Goal: Task Accomplishment & Management: Use online tool/utility

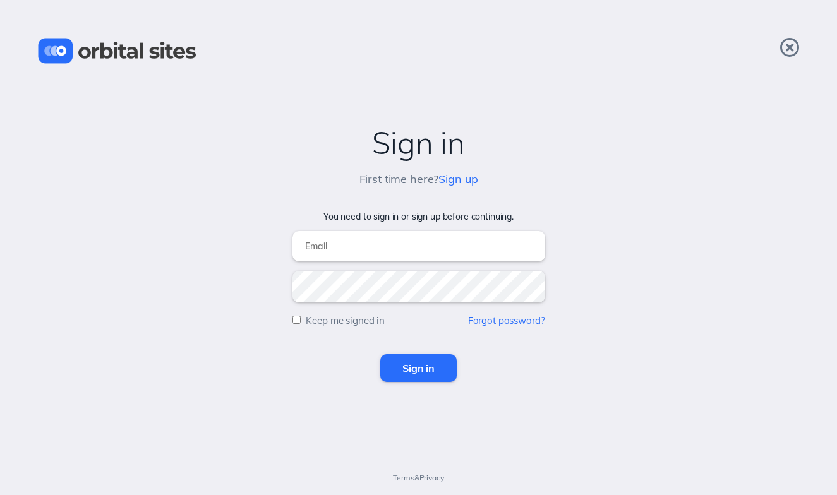
type input "alex@anthemchurch.org"
click at [420, 367] on input "Sign in" at bounding box center [418, 369] width 76 height 28
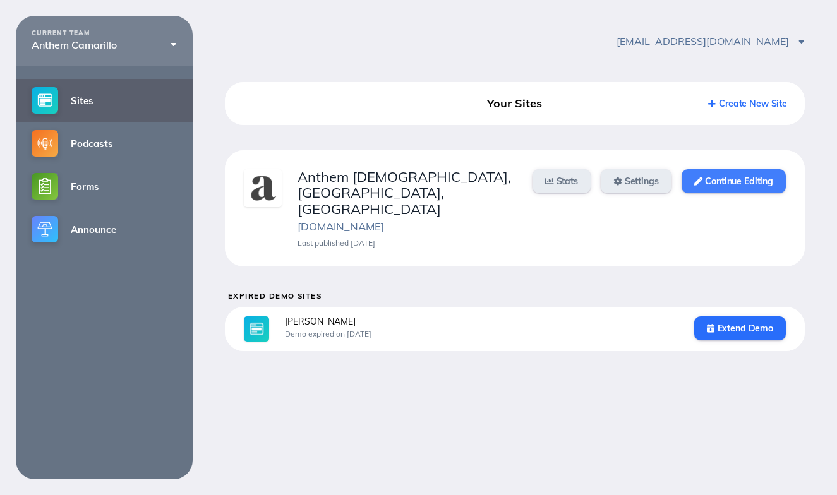
click at [732, 178] on link "Continue Editing" at bounding box center [734, 181] width 104 height 24
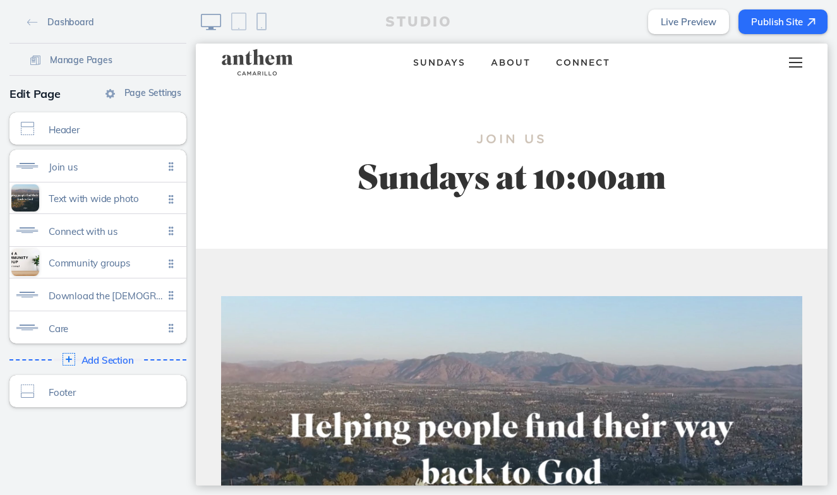
click at [796, 63] on div at bounding box center [796, 63] width 50 height 38
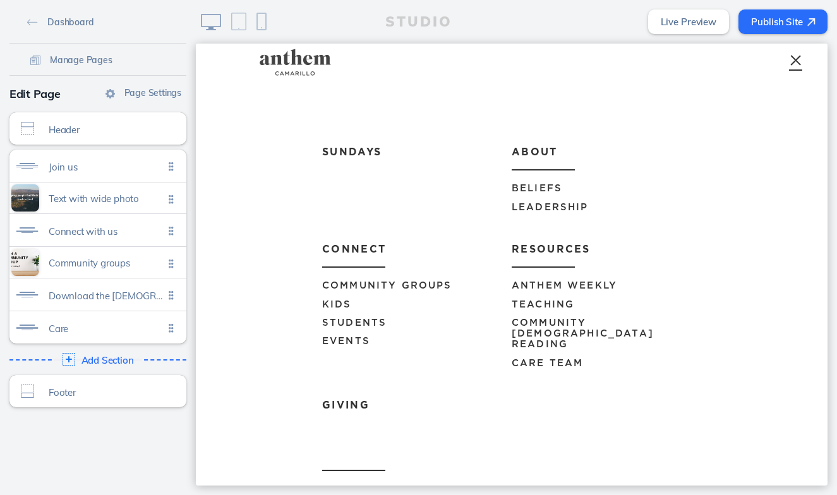
click at [543, 283] on span "Anthem Weekly" at bounding box center [565, 285] width 106 height 9
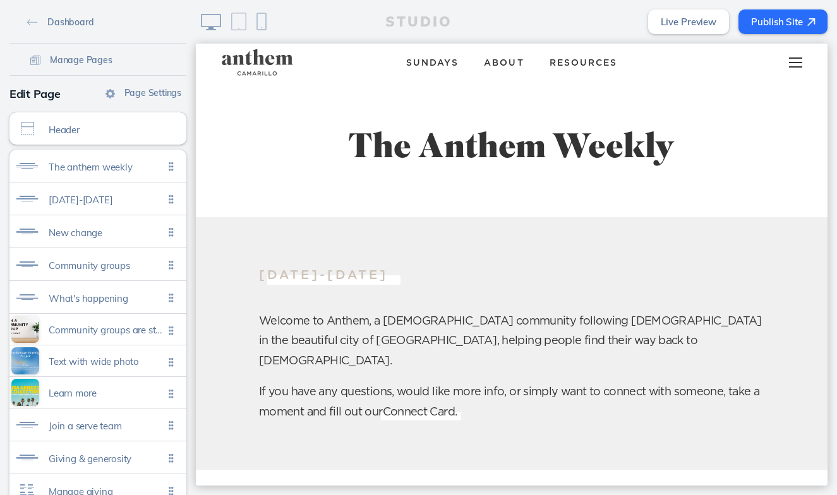
click at [803, 63] on div at bounding box center [796, 63] width 50 height 38
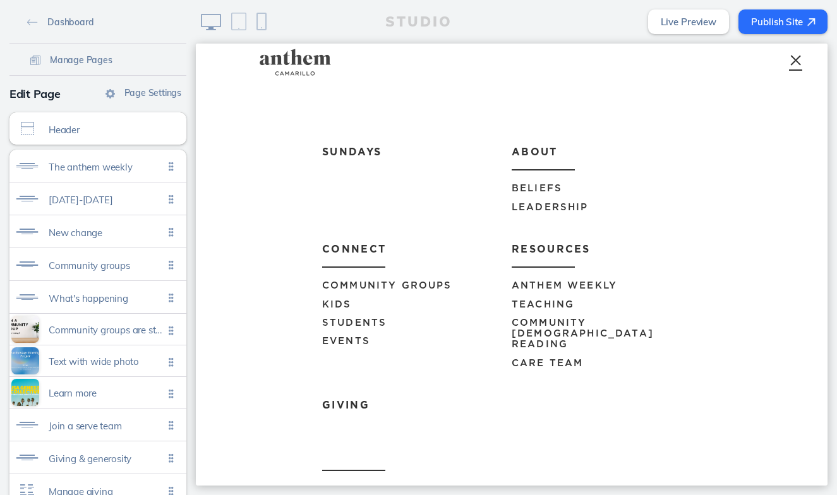
click at [356, 339] on span "Events" at bounding box center [346, 341] width 48 height 9
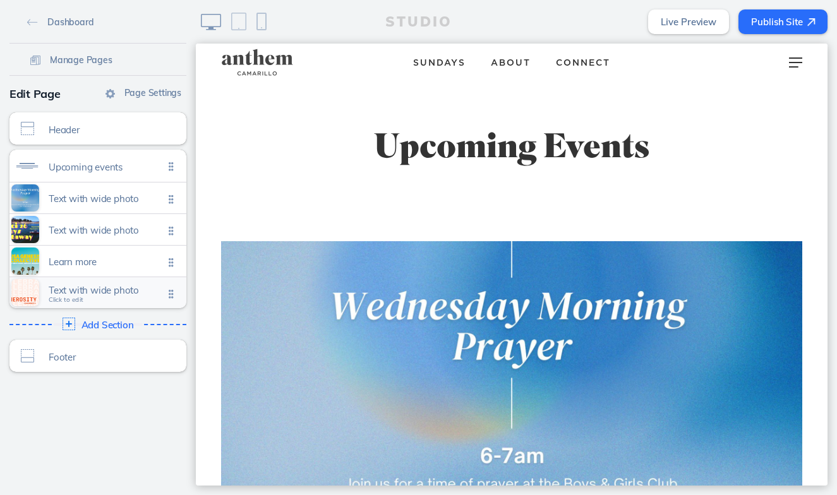
click at [133, 294] on span "Text with wide photo" at bounding box center [106, 290] width 115 height 11
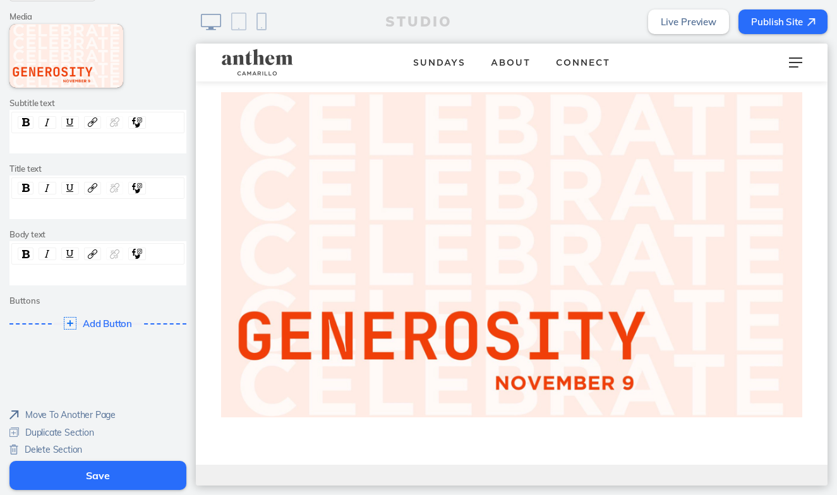
scroll to position [166, 0]
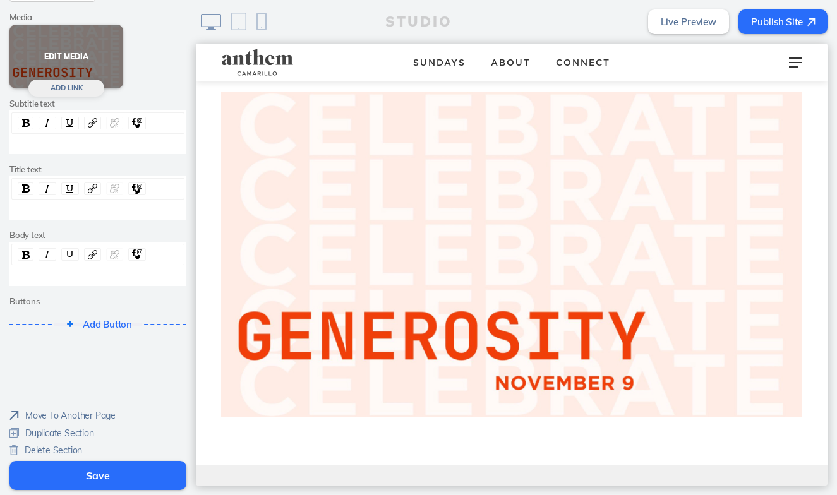
click at [82, 61] on button "Edit Media" at bounding box center [66, 57] width 114 height 64
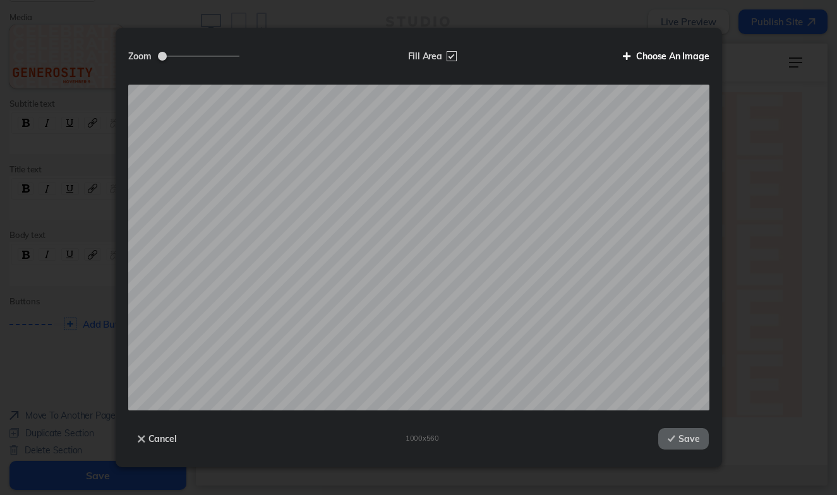
click at [643, 63] on label "Choose An Image" at bounding box center [662, 55] width 96 height 21
click at [0, 0] on input "Choose An Image" at bounding box center [0, 0] width 0 height 0
click at [684, 439] on button "Save" at bounding box center [683, 438] width 51 height 21
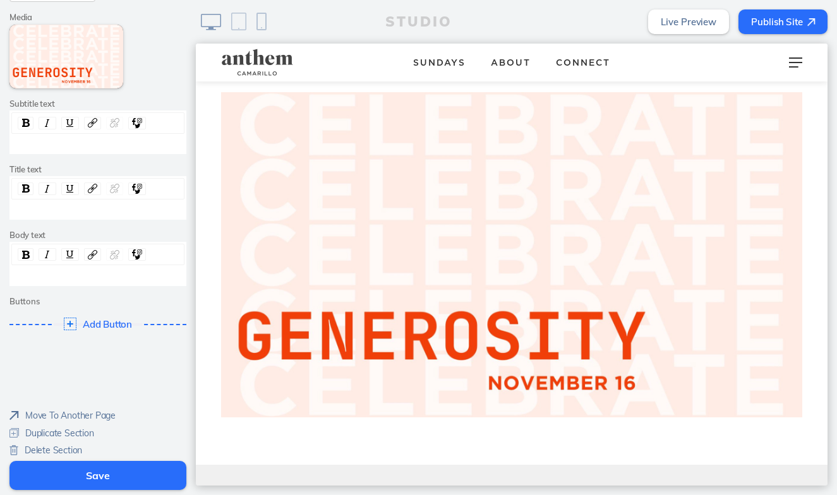
click at [122, 472] on button "Save" at bounding box center [97, 475] width 177 height 29
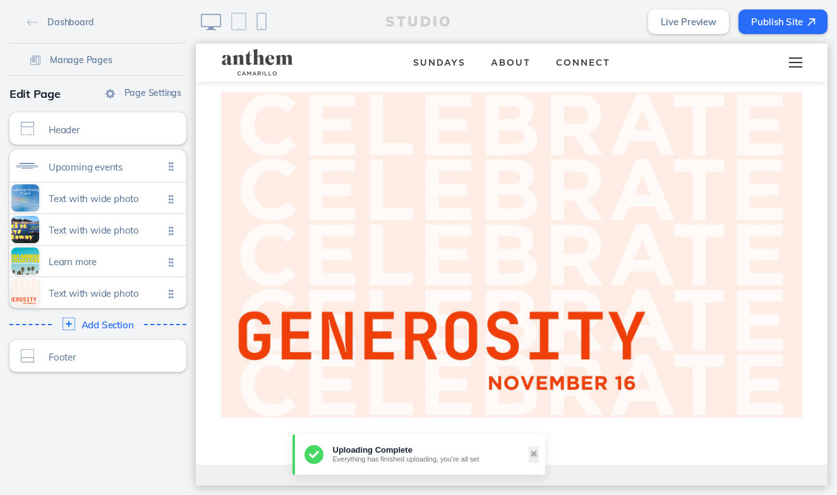
click at [793, 61] on div at bounding box center [796, 63] width 50 height 38
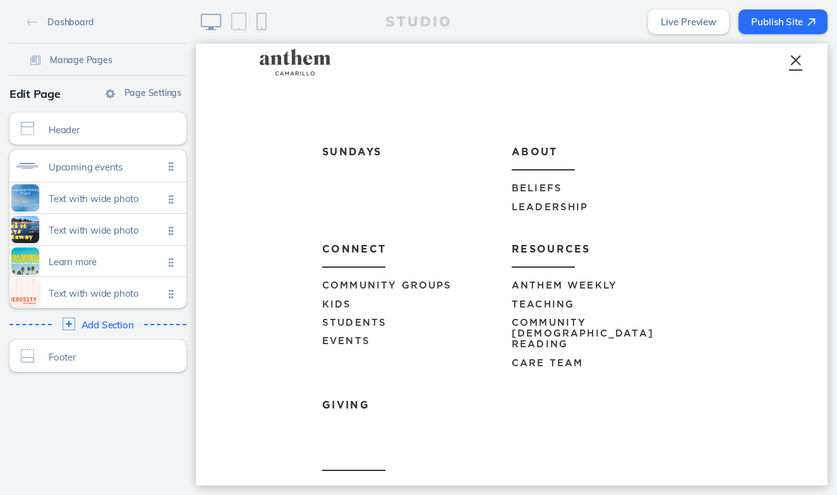
click at [543, 286] on span "Anthem Weekly" at bounding box center [565, 285] width 106 height 9
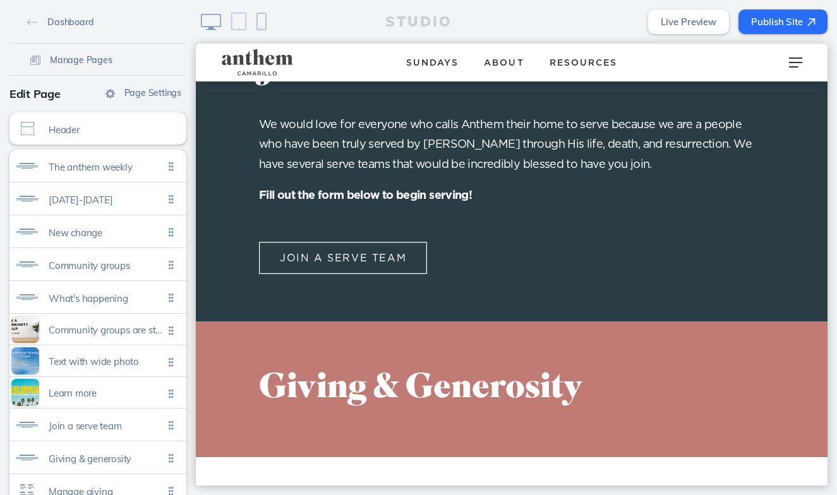
scroll to position [2861, 0]
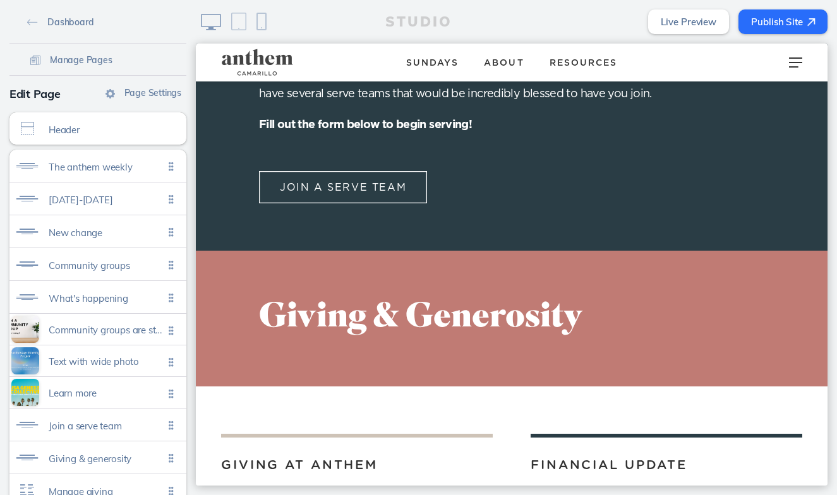
click at [783, 17] on button "Publish Site" at bounding box center [783, 21] width 89 height 25
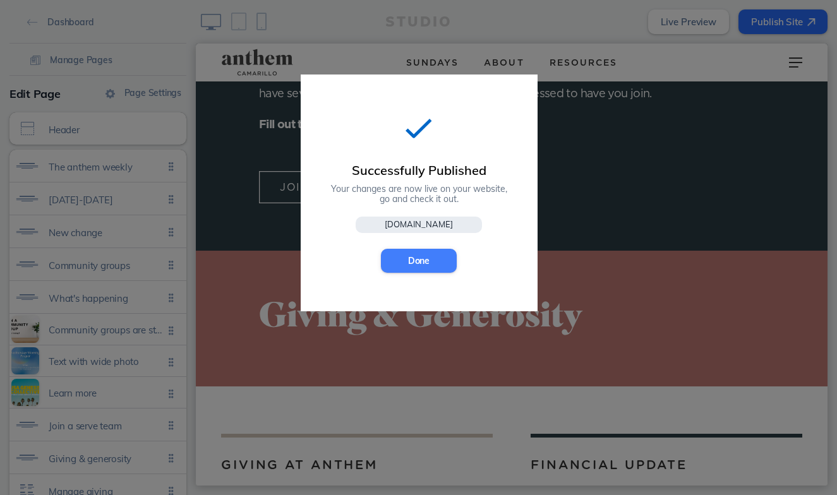
click at [427, 260] on button "Done" at bounding box center [419, 261] width 76 height 24
